Goal: Transaction & Acquisition: Purchase product/service

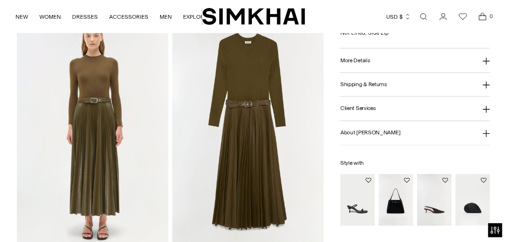
scroll to position [524, 0]
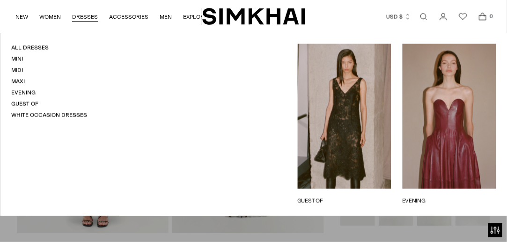
click at [75, 27] on ul "NEW WOMEN New Arrivals Shop All Spring 2026 Preorder Fall 2025 Best Sellers Exc…" at bounding box center [111, 17] width 192 height 22
click at [15, 67] on link "Midi" at bounding box center [17, 70] width 12 height 7
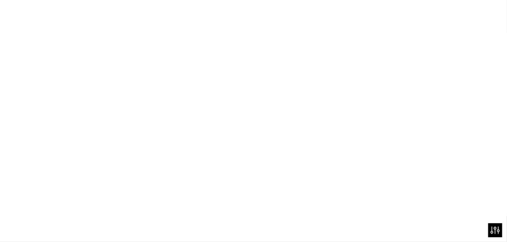
click at [15, 67] on link "Midi" at bounding box center [17, 70] width 12 height 7
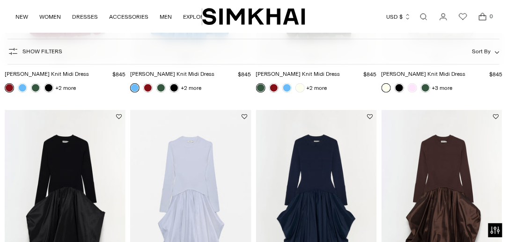
scroll to position [330, 0]
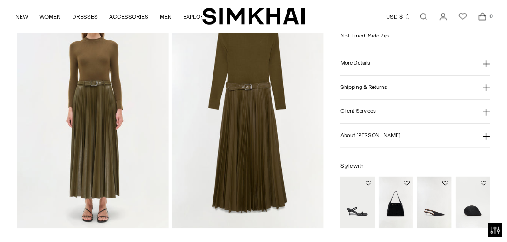
scroll to position [536, 0]
